Goal: Use online tool/utility: Utilize a website feature to perform a specific function

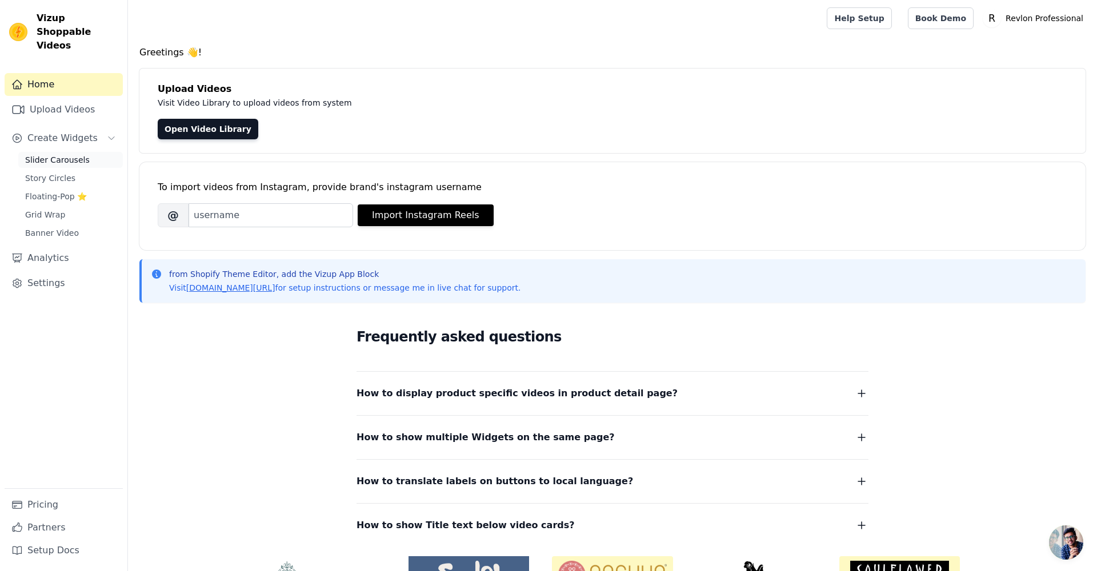
click at [87, 152] on link "Slider Carousels" at bounding box center [70, 160] width 105 height 16
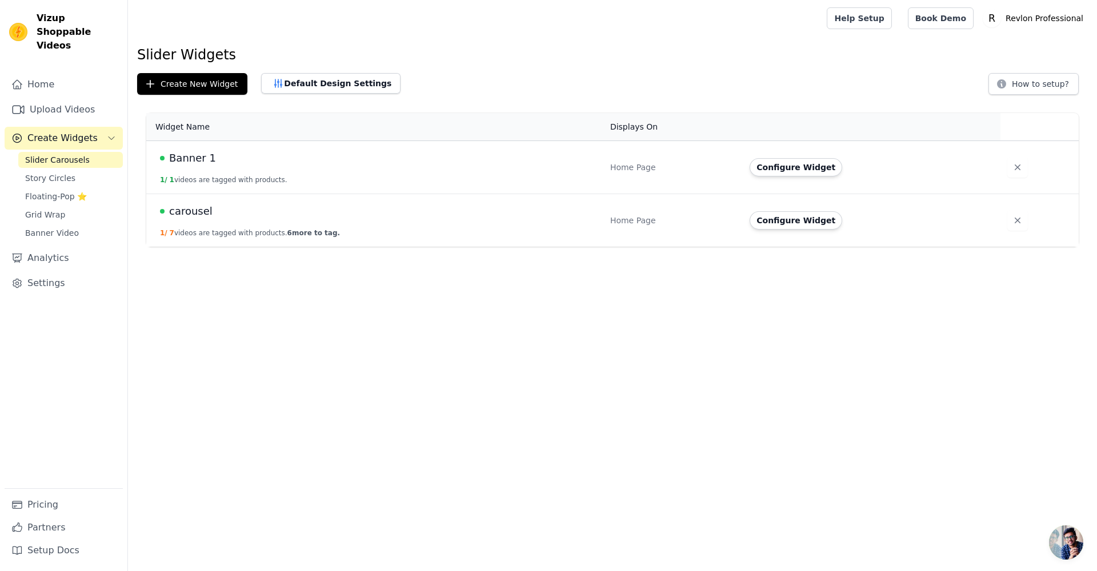
click at [210, 221] on td "carousel 1 / 7 videos are tagged with products. 6 more to tag." at bounding box center [374, 220] width 457 height 53
click at [791, 218] on button "Configure Widget" at bounding box center [795, 220] width 93 height 18
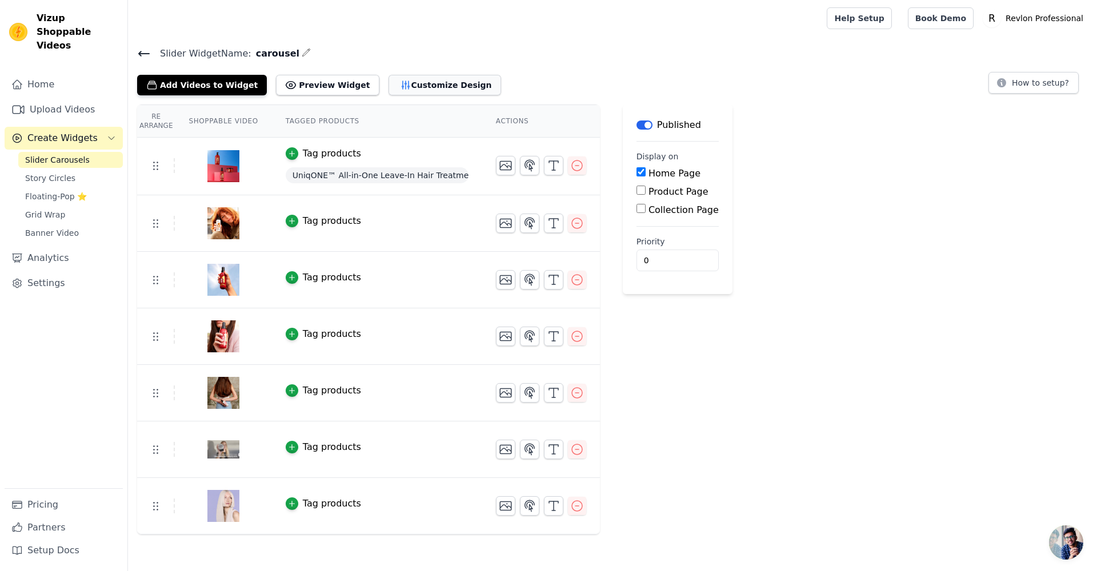
click at [388, 91] on button "Customize Design" at bounding box center [444, 85] width 113 height 21
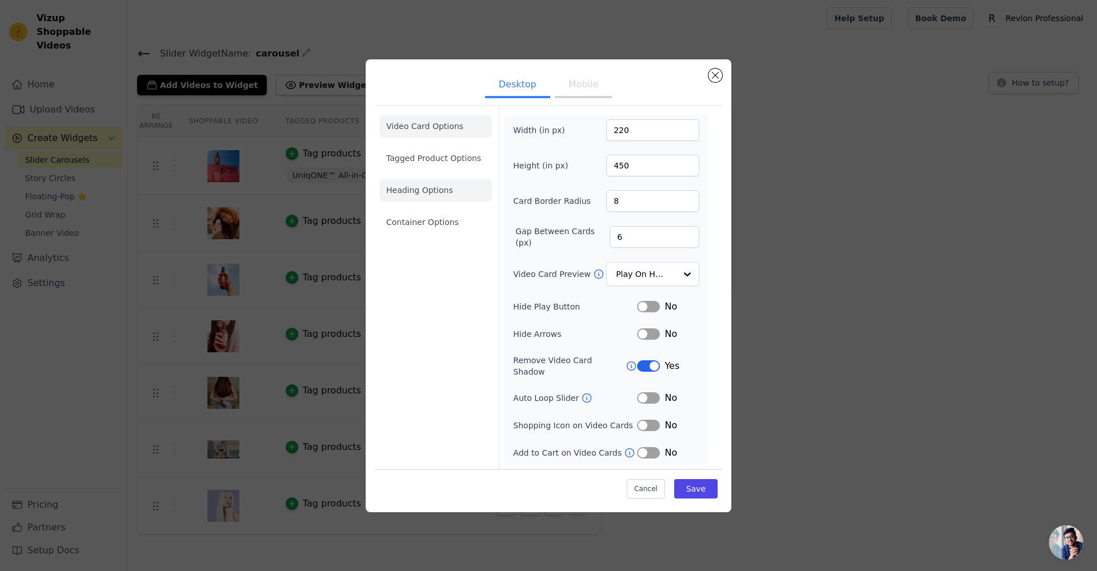
click at [431, 200] on li "Heading Options" at bounding box center [435, 190] width 113 height 23
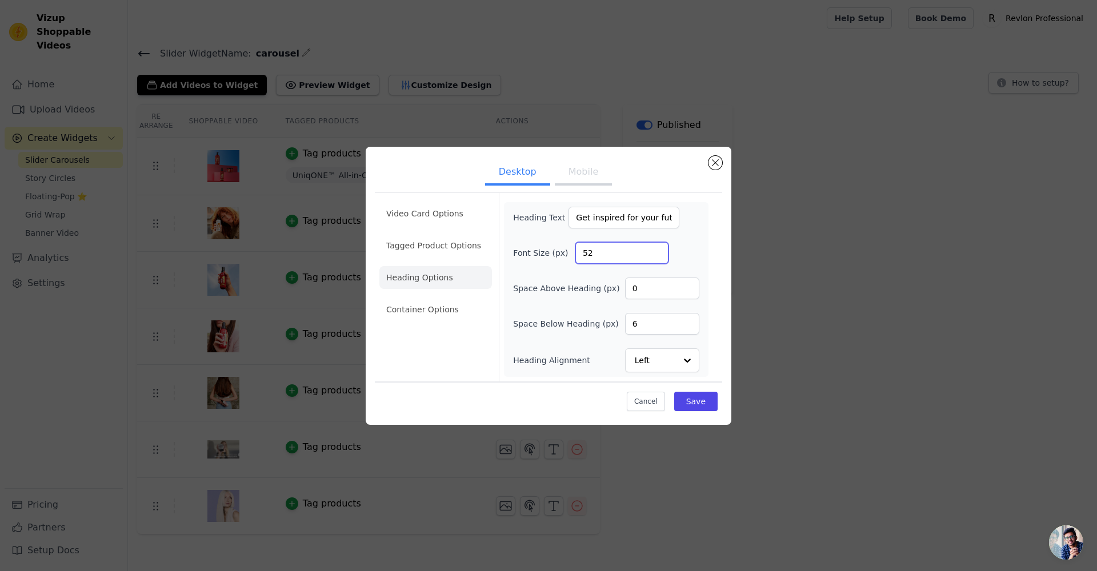
click at [636, 260] on input "52" at bounding box center [621, 253] width 93 height 22
click at [610, 255] on input "52" at bounding box center [621, 253] width 93 height 22
type input "32"
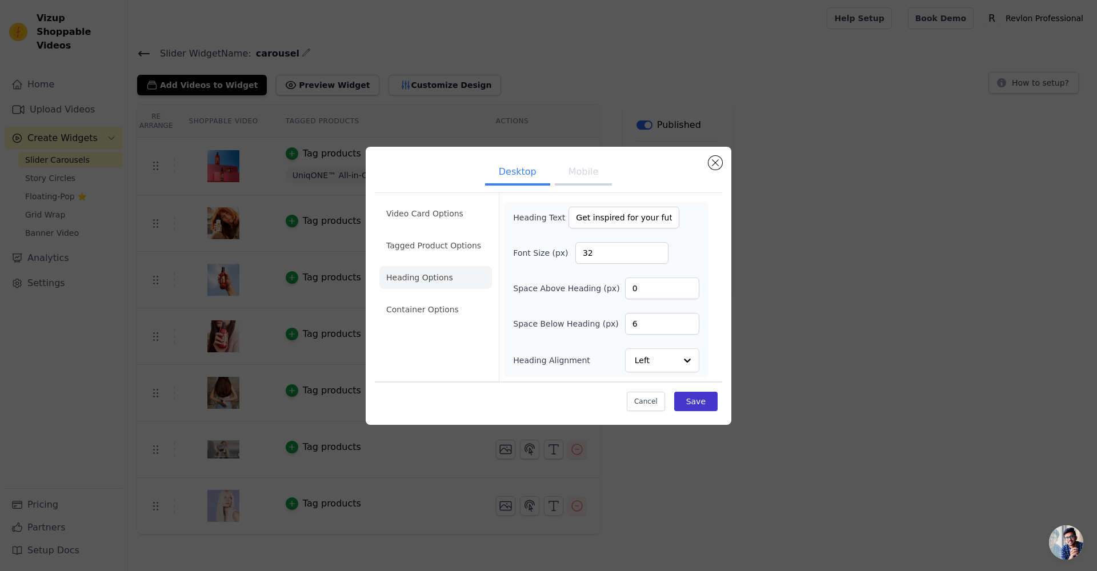
click at [692, 404] on button "Save" at bounding box center [695, 401] width 43 height 19
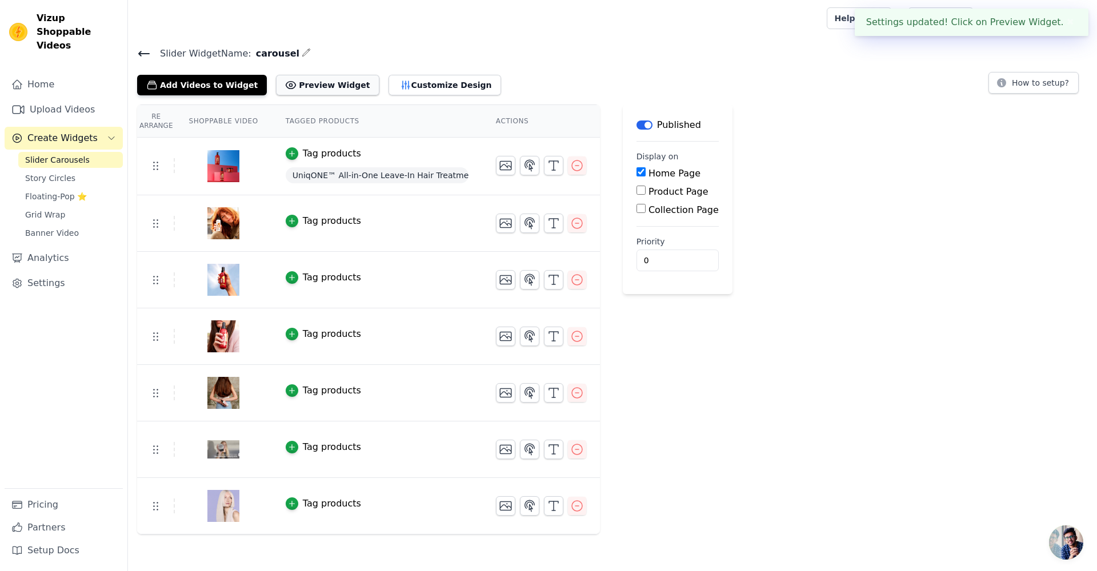
click at [338, 86] on button "Preview Widget" at bounding box center [327, 85] width 103 height 21
click at [312, 97] on div "Slider Widget Name: carousel Add Videos to Widget Preview Widget Customize Desi…" at bounding box center [612, 290] width 969 height 489
click at [315, 93] on button "Preview Widget" at bounding box center [327, 85] width 103 height 21
click at [400, 85] on icon "button" at bounding box center [405, 84] width 11 height 11
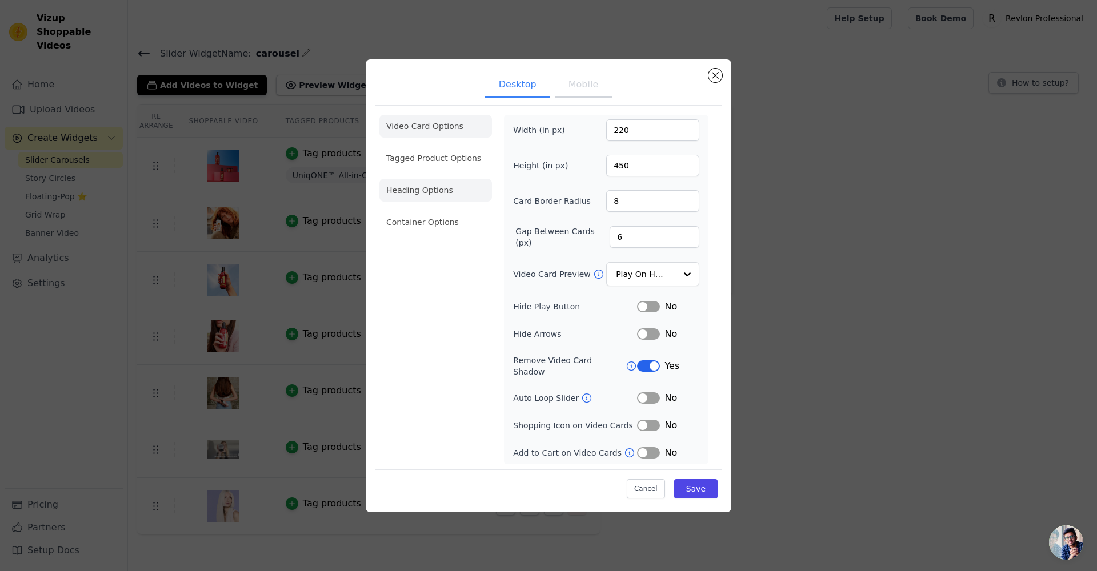
click at [446, 193] on li "Heading Options" at bounding box center [435, 190] width 113 height 23
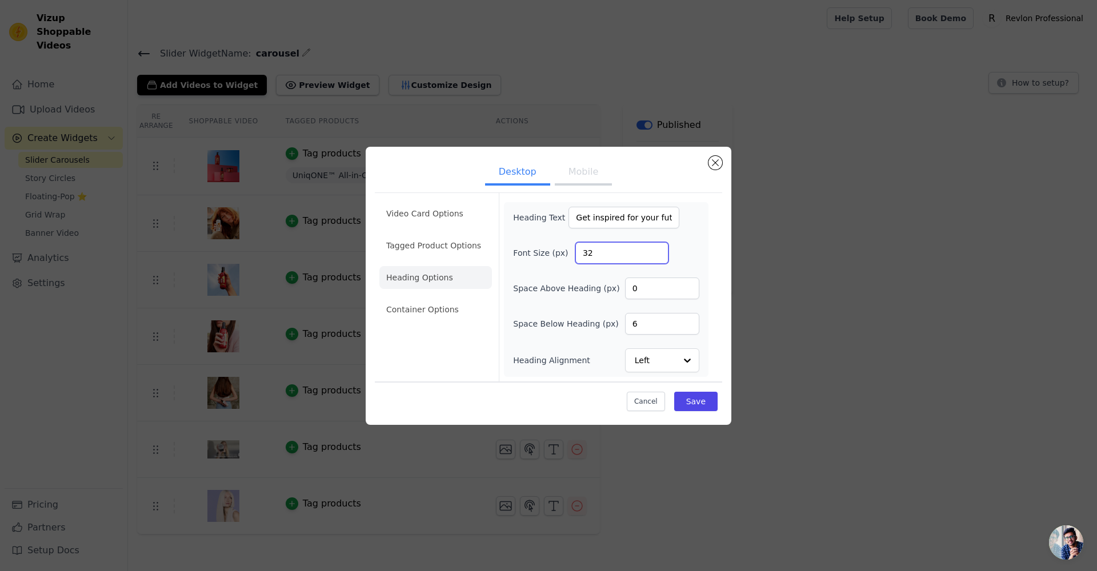
click at [616, 254] on input "32" at bounding box center [621, 253] width 93 height 22
type input "36"
click at [692, 405] on button "Save" at bounding box center [695, 401] width 43 height 19
